Goal: Information Seeking & Learning: Learn about a topic

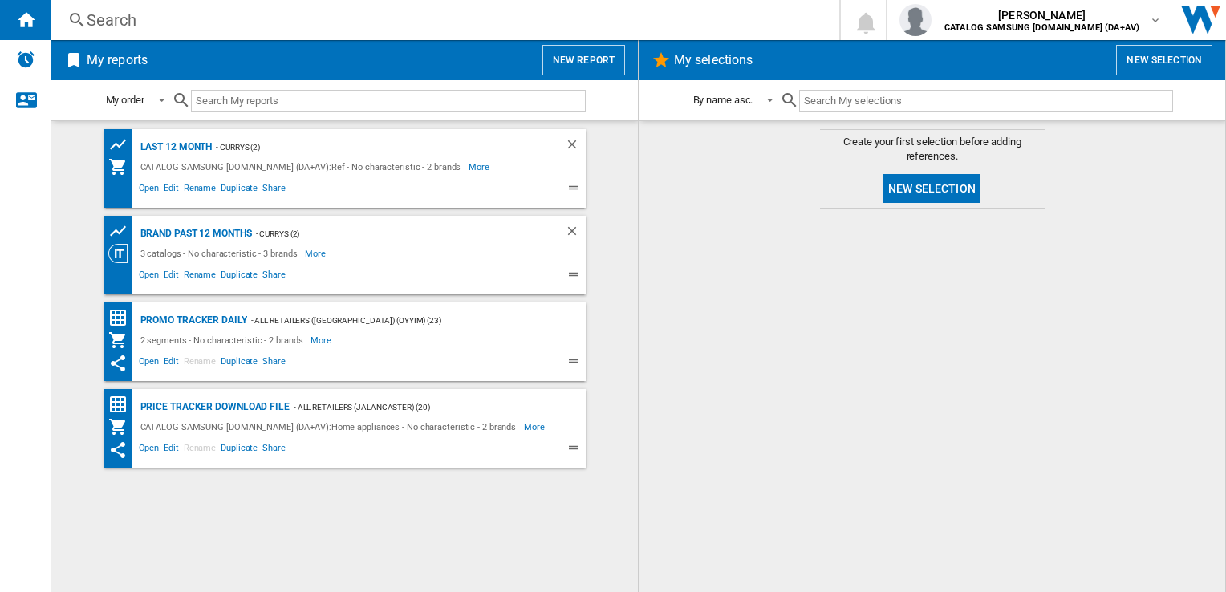
click at [350, 7] on div "Search Search 0 [PERSON_NAME] CATALOG SAMSUNG [DOMAIN_NAME] (DA+AV) CATALOG SAM…" at bounding box center [638, 20] width 1175 height 40
click at [345, 23] on div "Search" at bounding box center [442, 20] width 711 height 22
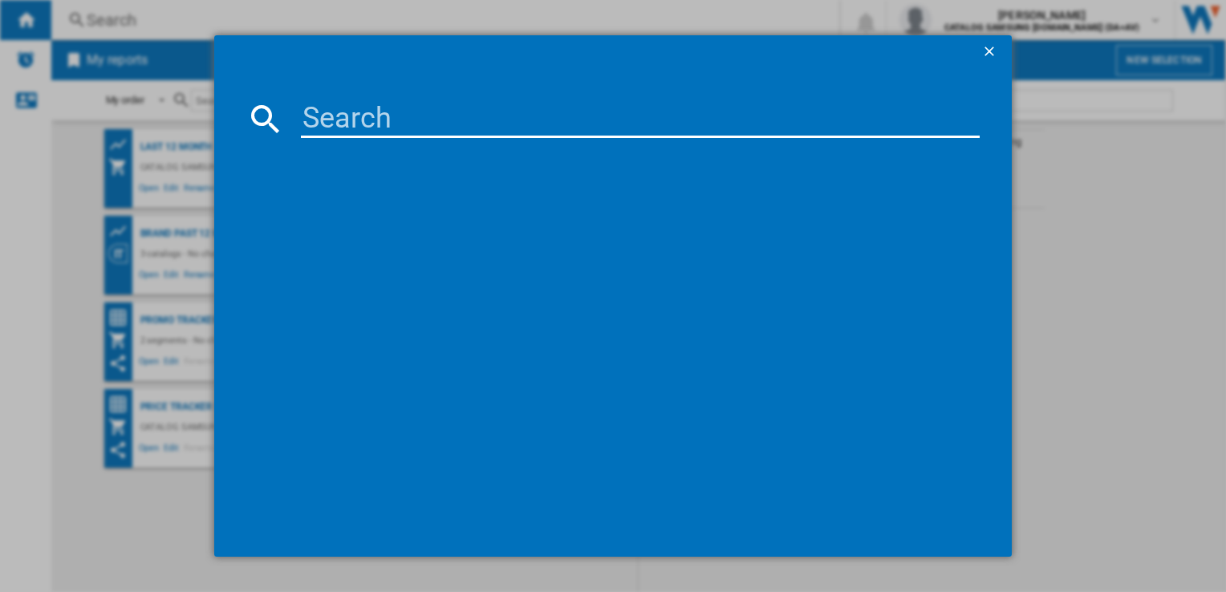
click at [365, 117] on input at bounding box center [640, 118] width 678 height 39
paste input "RB38C602CS9"
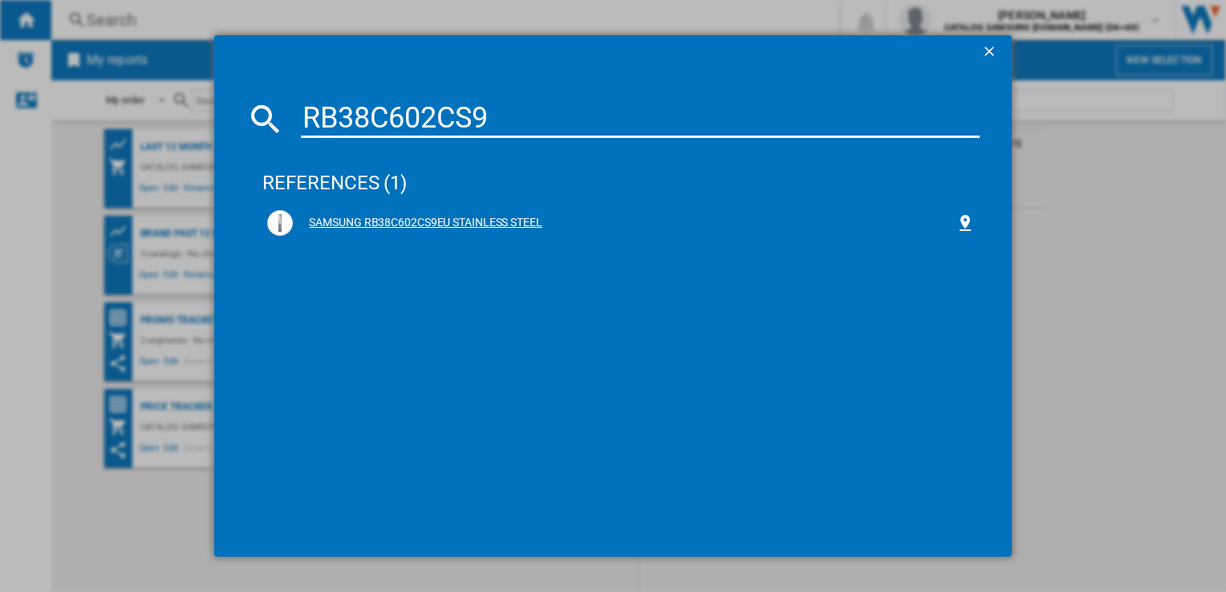
type input "RB38C602CS9"
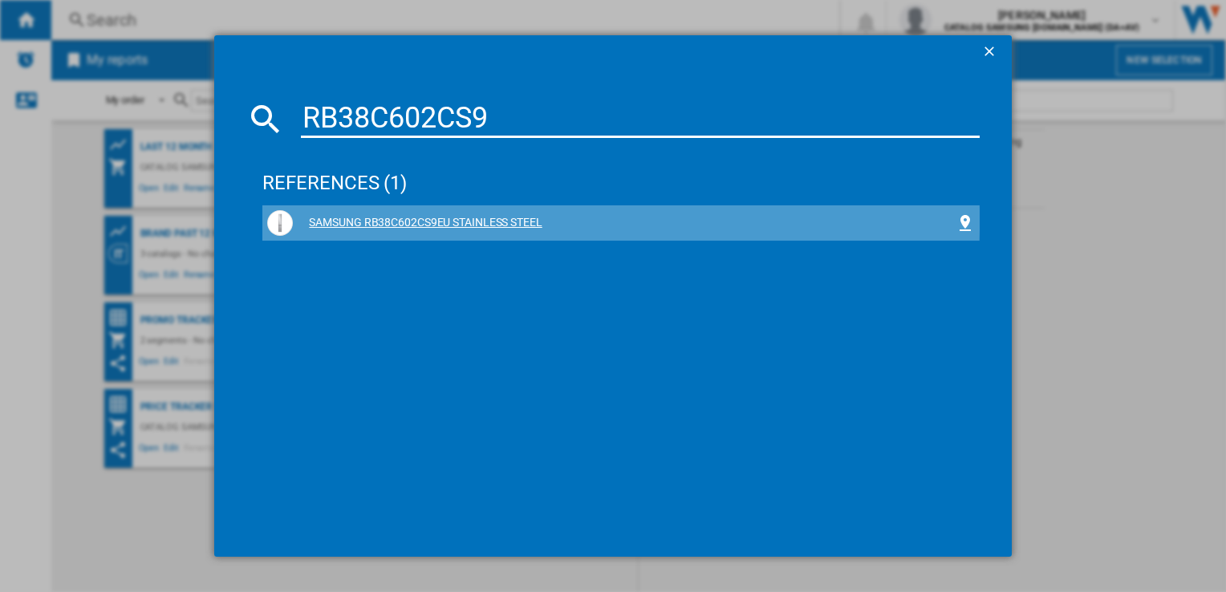
click at [465, 221] on div "SAMSUNG RB38C602CS9EU STAINLESS STEEL" at bounding box center [624, 223] width 662 height 16
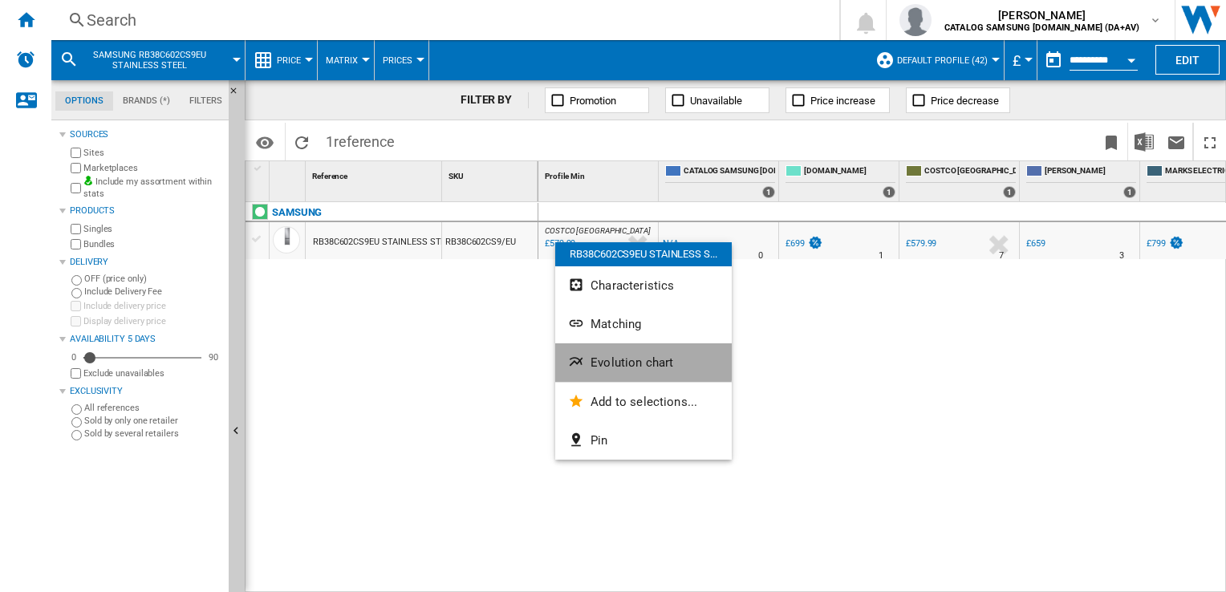
click at [618, 359] on span "Evolution chart" at bounding box center [631, 362] width 83 height 14
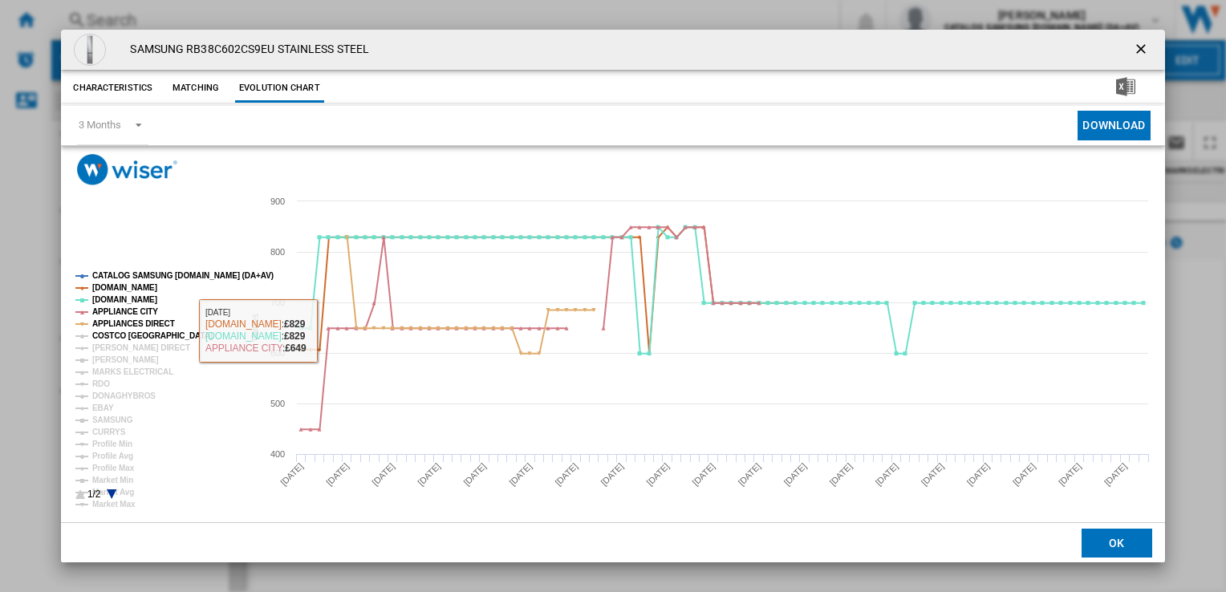
click at [125, 333] on tspan "COSTCO [GEOGRAPHIC_DATA]" at bounding box center [152, 335] width 120 height 9
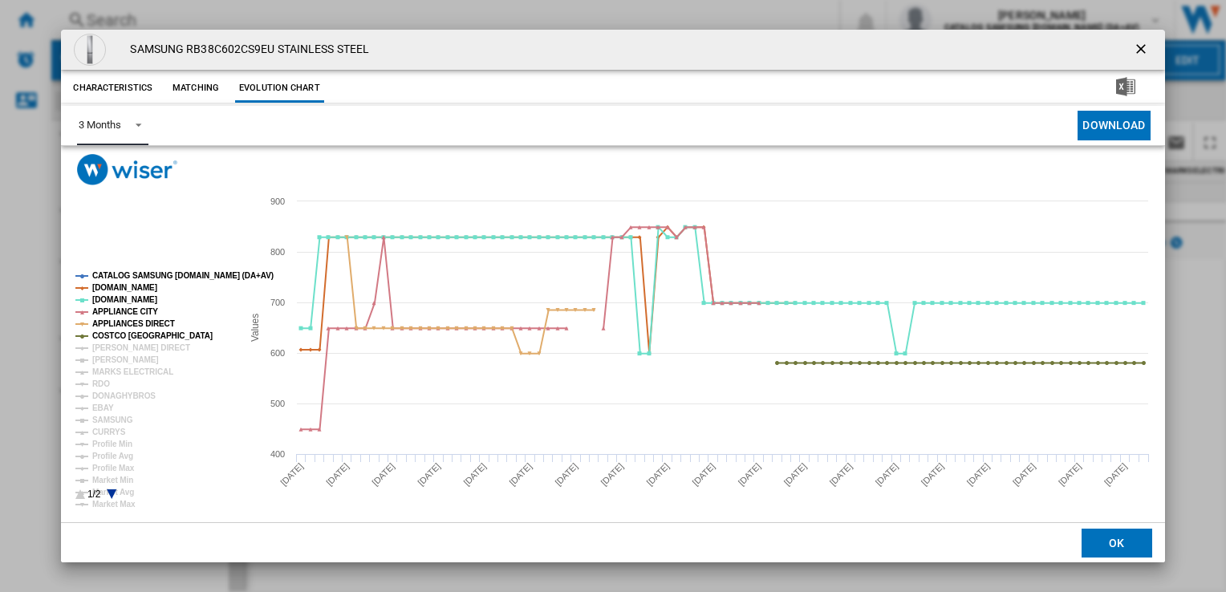
click at [120, 120] on div "3 Months" at bounding box center [100, 125] width 42 height 12
click at [118, 171] on div "6 Months" at bounding box center [100, 164] width 42 height 14
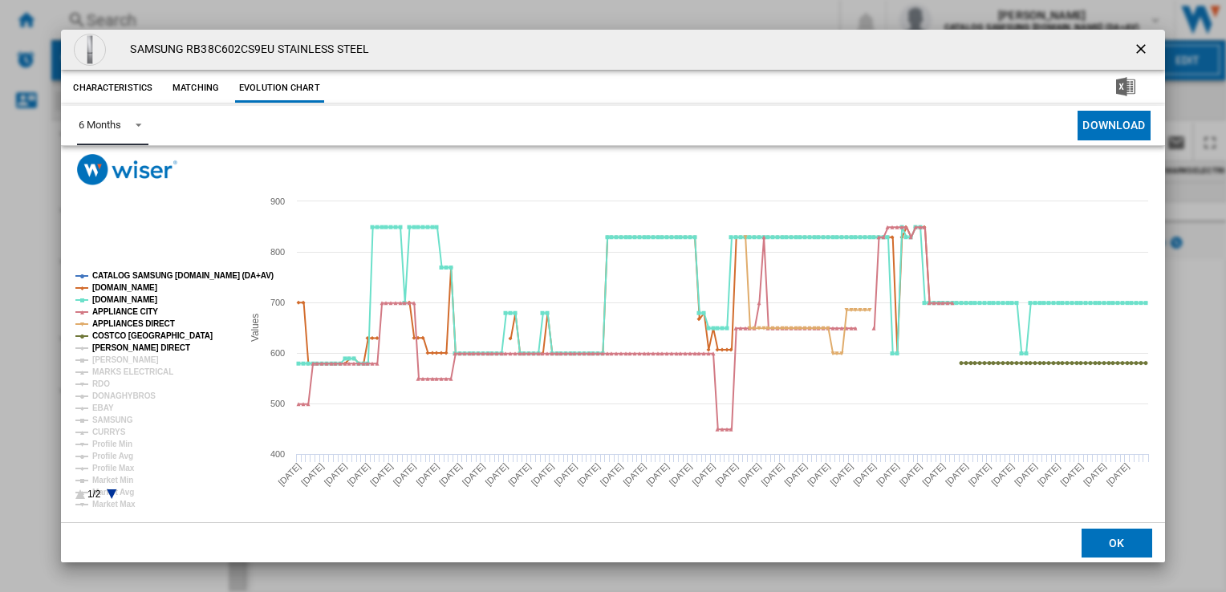
drag, startPoint x: 120, startPoint y: 343, endPoint x: 122, endPoint y: 352, distance: 9.0
click at [120, 347] on tspan "[PERSON_NAME] DIRECT" at bounding box center [141, 347] width 98 height 9
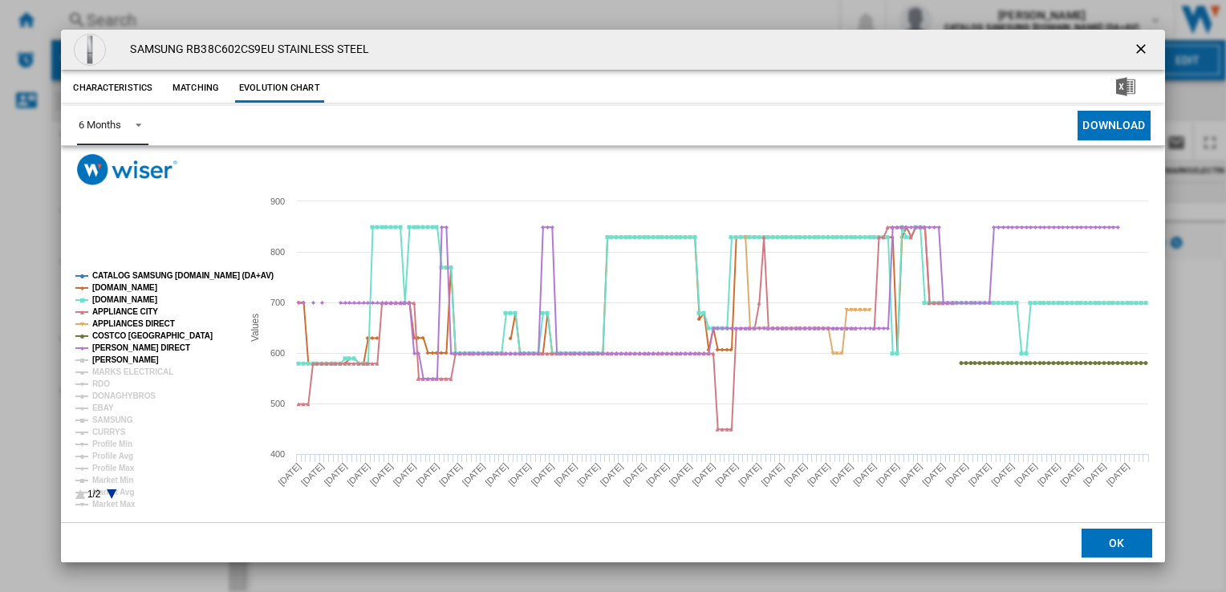
click at [122, 361] on tspan "[PERSON_NAME]" at bounding box center [125, 359] width 67 height 9
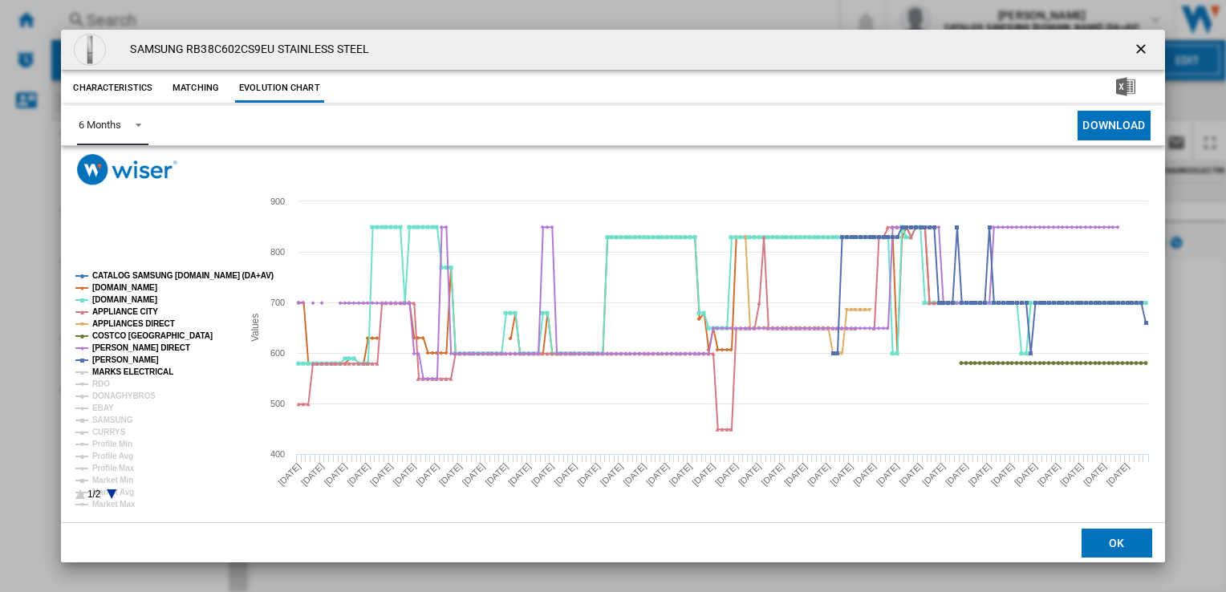
click at [122, 367] on tspan "MARKS ELECTRICAL" at bounding box center [132, 371] width 81 height 9
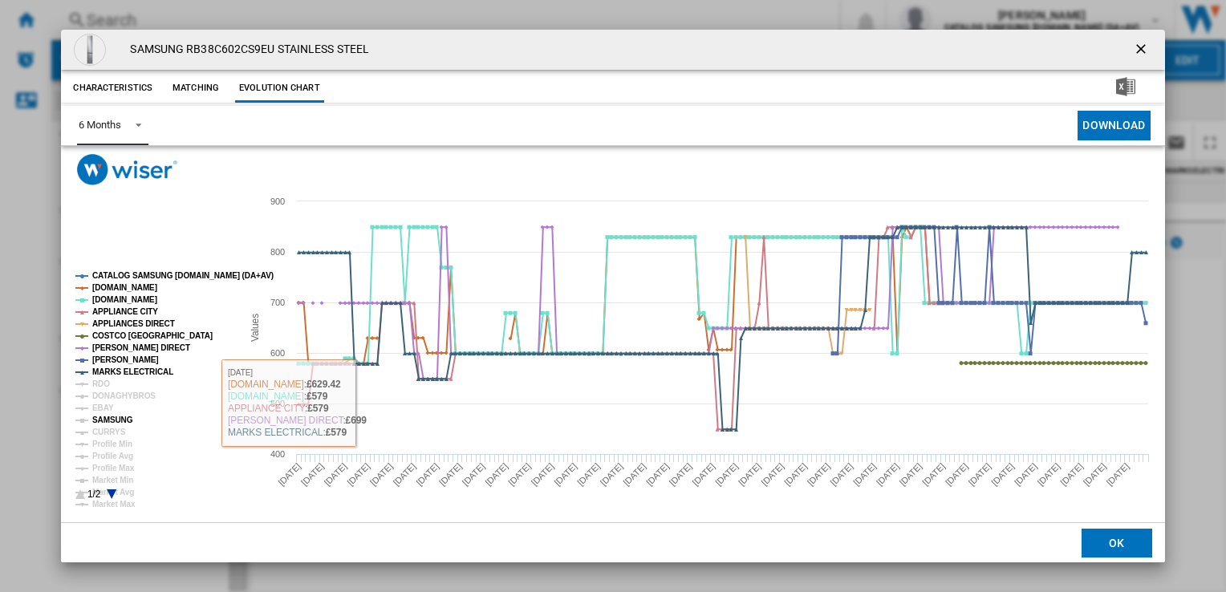
click at [100, 416] on tspan "SAMSUNG" at bounding box center [112, 420] width 41 height 9
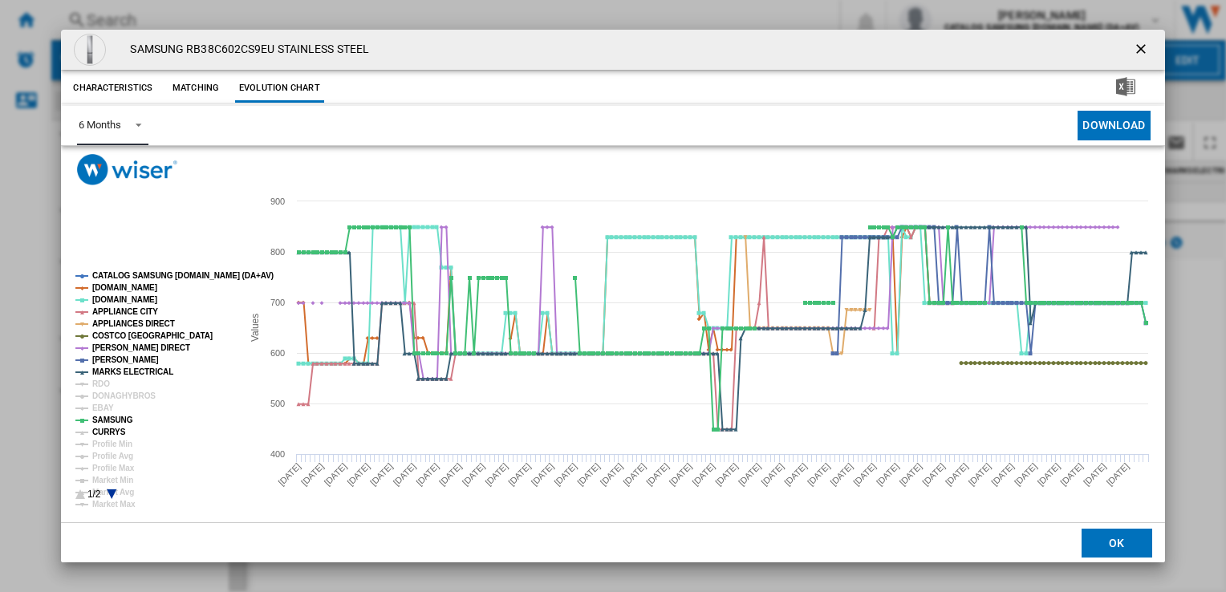
click at [102, 432] on tspan "CURRYS" at bounding box center [109, 432] width 34 height 9
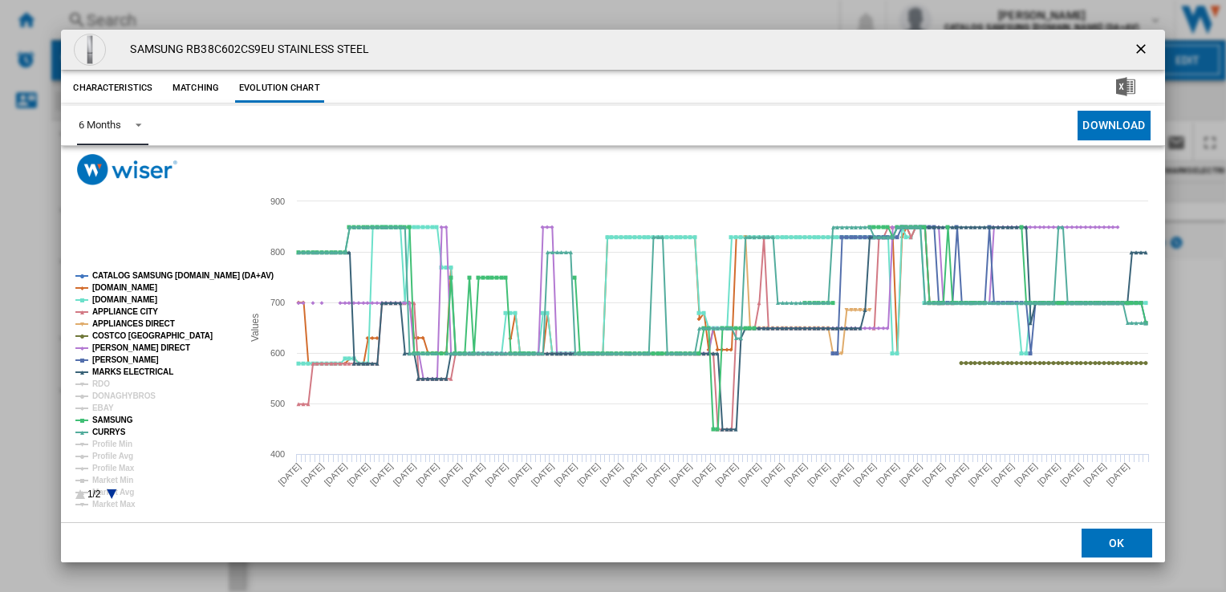
click at [121, 495] on rect "Product popup" at bounding box center [152, 386] width 166 height 241
click at [112, 493] on icon "Product popup" at bounding box center [113, 494] width 10 height 10
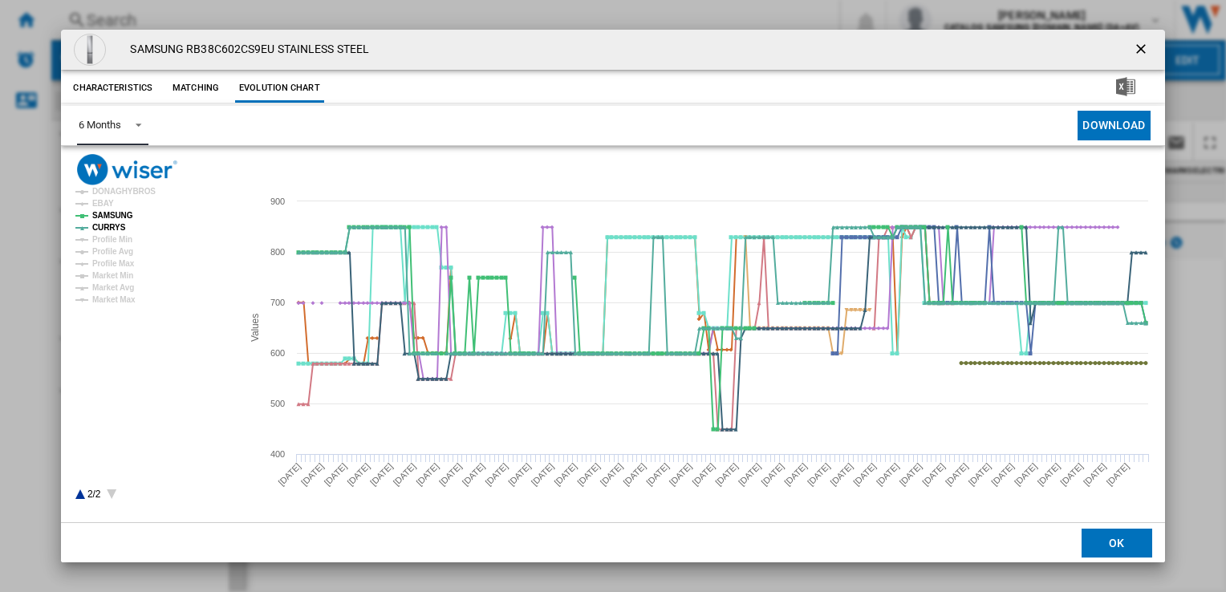
click at [82, 493] on icon "Product popup" at bounding box center [80, 494] width 10 height 10
